Goal: Navigation & Orientation: Find specific page/section

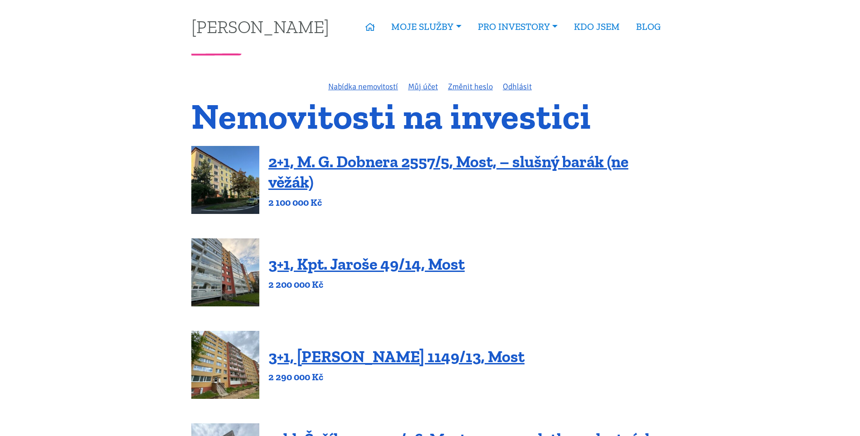
click at [434, 270] on link "3+1, Kpt. Jaroše 49/14, Most" at bounding box center [367, 264] width 196 height 20
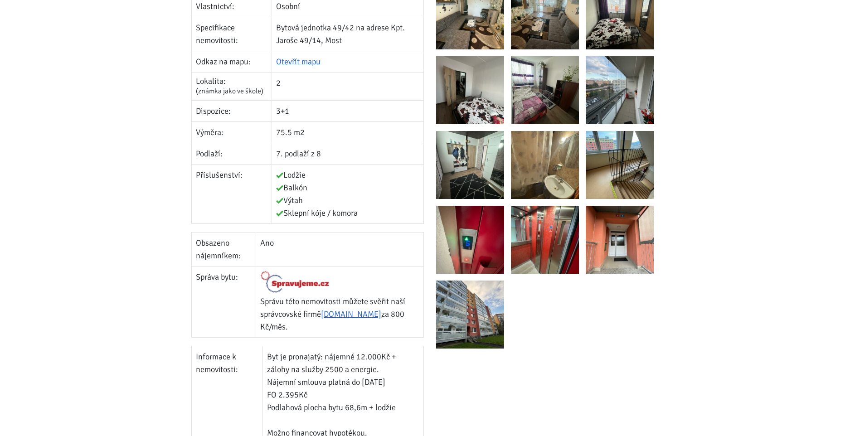
scroll to position [250, 0]
